Goal: Task Accomplishment & Management: Complete application form

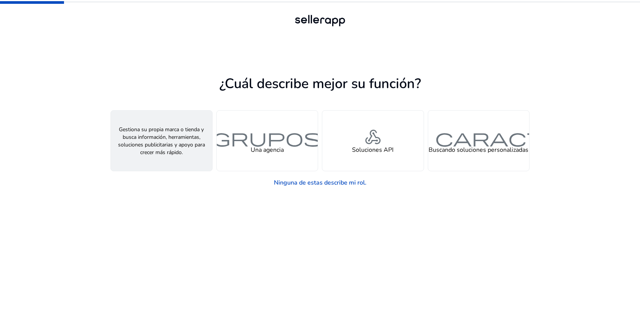
click at [157, 149] on font "Un vendedor" at bounding box center [161, 150] width 35 height 8
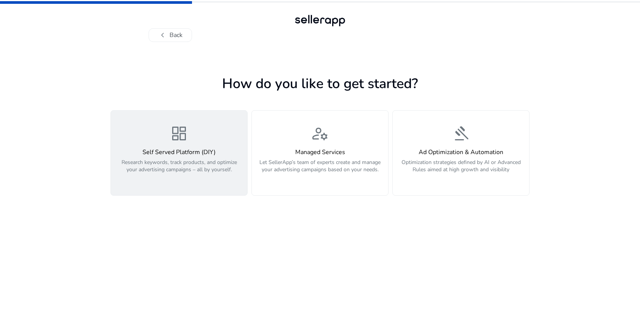
click at [186, 154] on h4 "Self Served Platform (DIY)" at bounding box center [178, 152] width 127 height 7
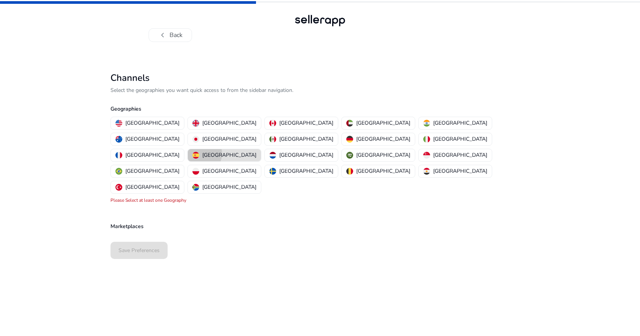
click at [242, 151] on p "[GEOGRAPHIC_DATA]" at bounding box center [229, 155] width 54 height 8
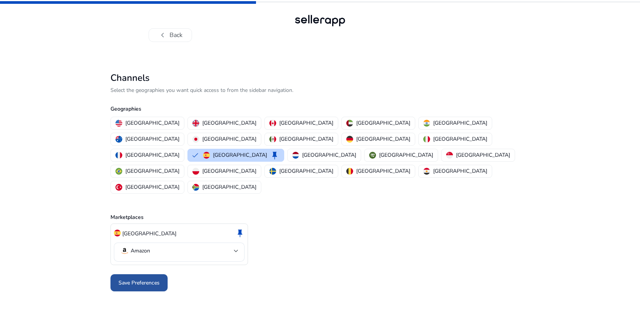
click at [142, 279] on span "Save Preferences" at bounding box center [138, 283] width 41 height 8
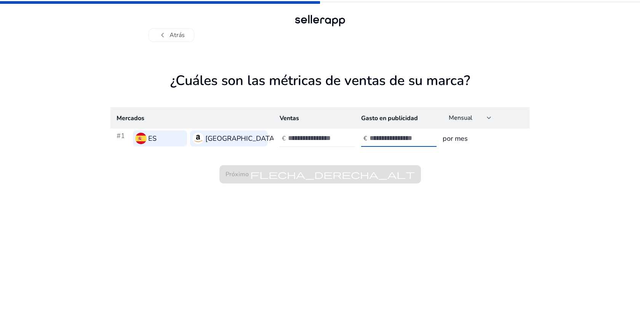
click at [387, 140] on input "number" at bounding box center [395, 138] width 51 height 8
click at [290, 141] on input "number" at bounding box center [313, 138] width 51 height 8
type input "*"
click at [387, 136] on input "number" at bounding box center [395, 138] width 51 height 8
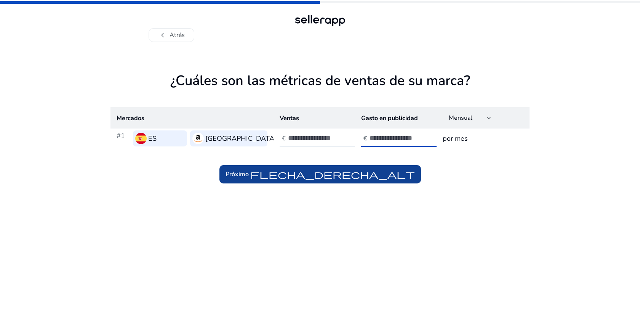
type input "*"
click at [342, 173] on font "flecha_derecha_alt" at bounding box center [332, 174] width 165 height 11
